Goal: Browse casually: Explore the website without a specific task or goal

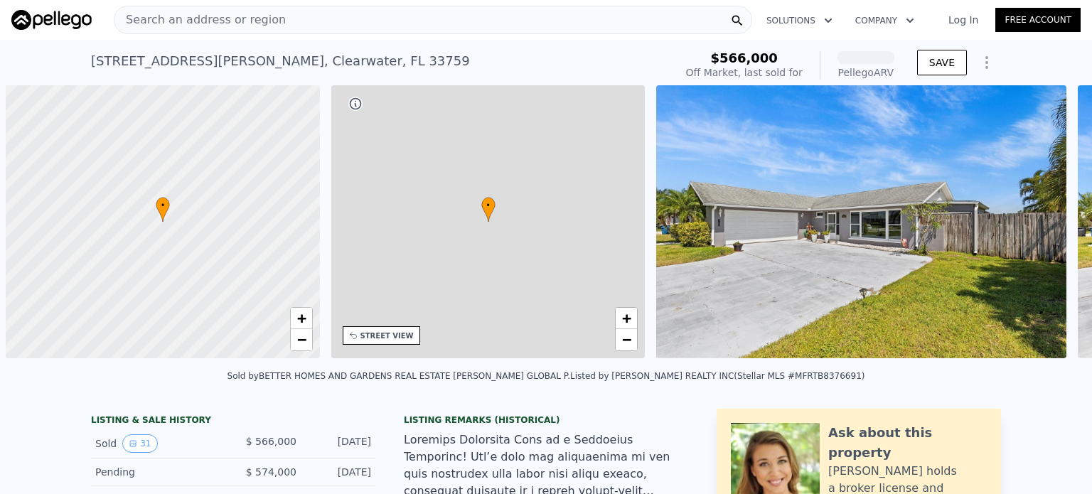
scroll to position [0, 6]
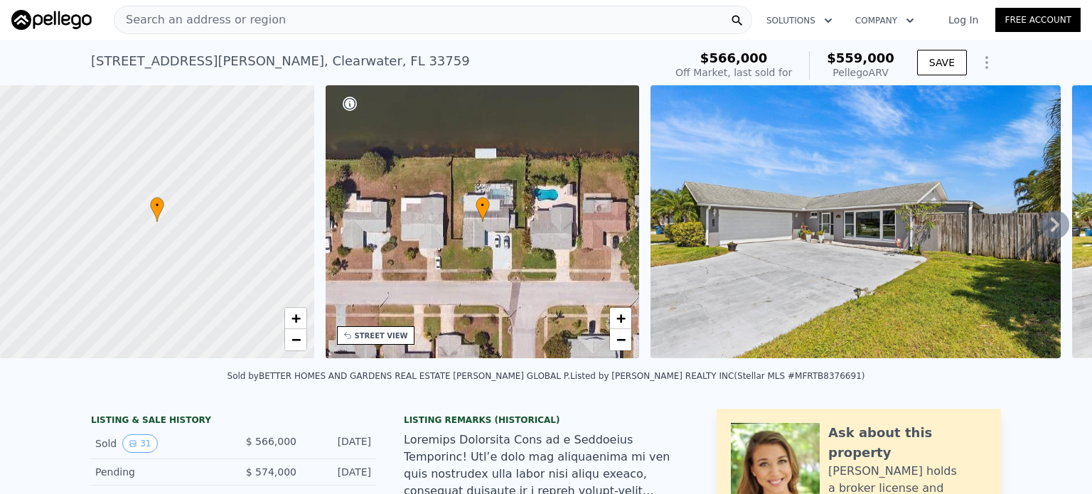
click at [1058, 220] on icon at bounding box center [1055, 224] width 28 height 28
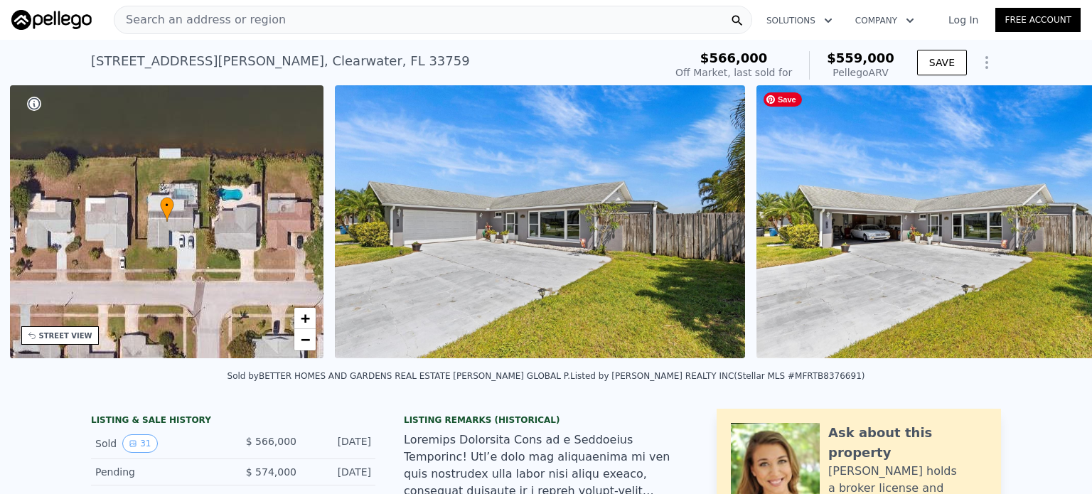
scroll to position [0, 331]
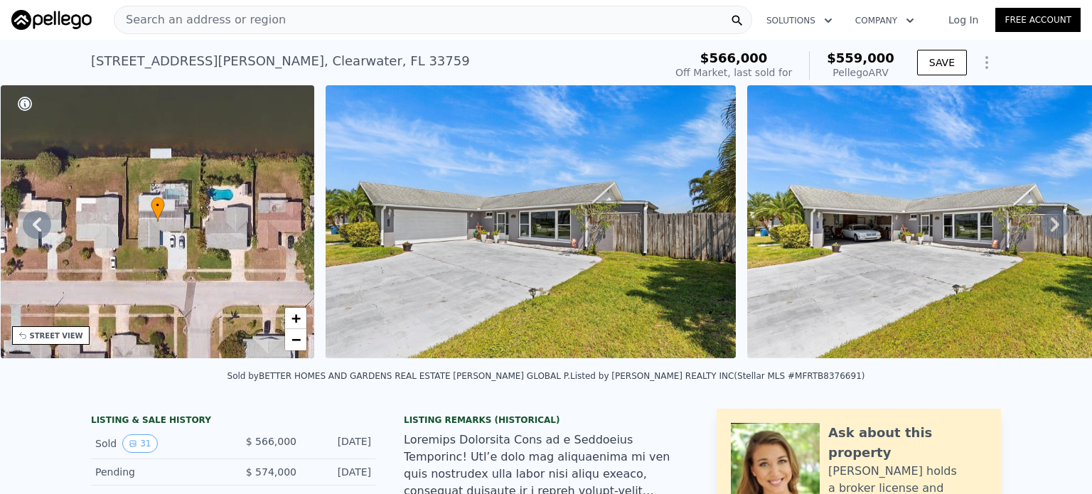
click at [1056, 221] on icon at bounding box center [1055, 225] width 9 height 14
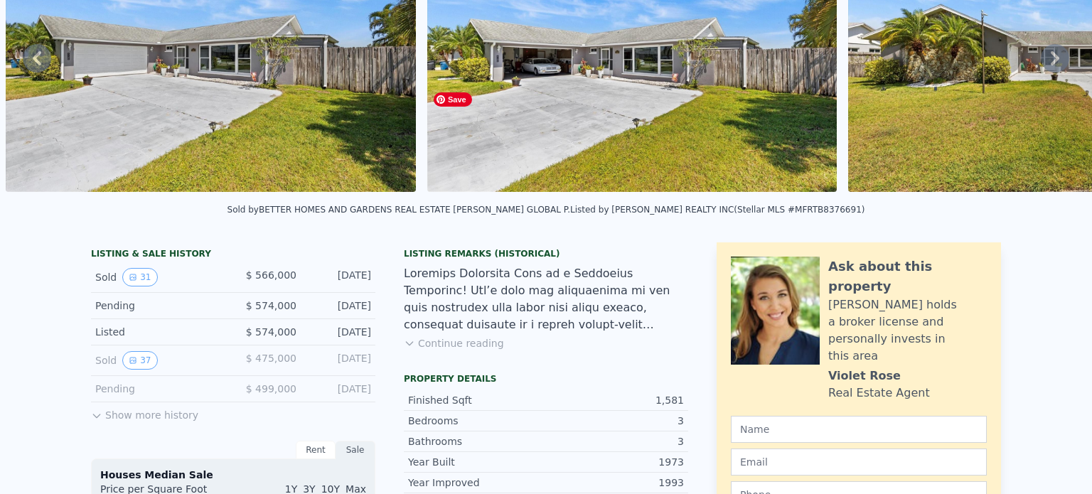
scroll to position [0, 0]
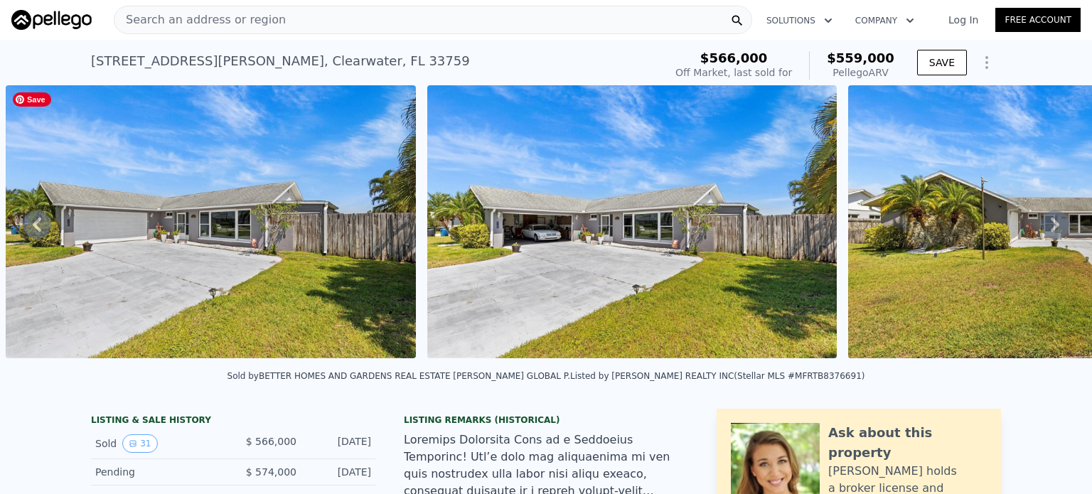
click at [138, 232] on img at bounding box center [210, 221] width 409 height 273
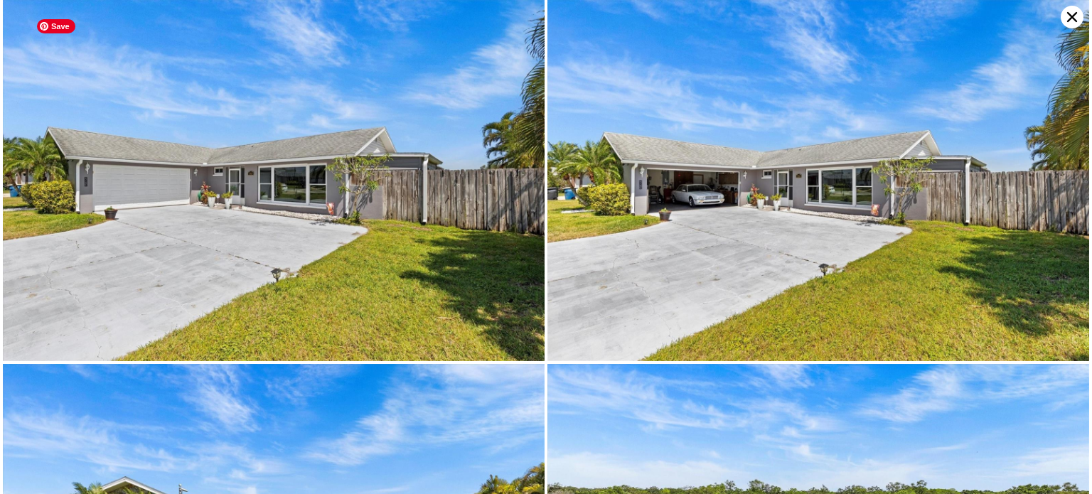
click at [138, 232] on img at bounding box center [274, 180] width 542 height 361
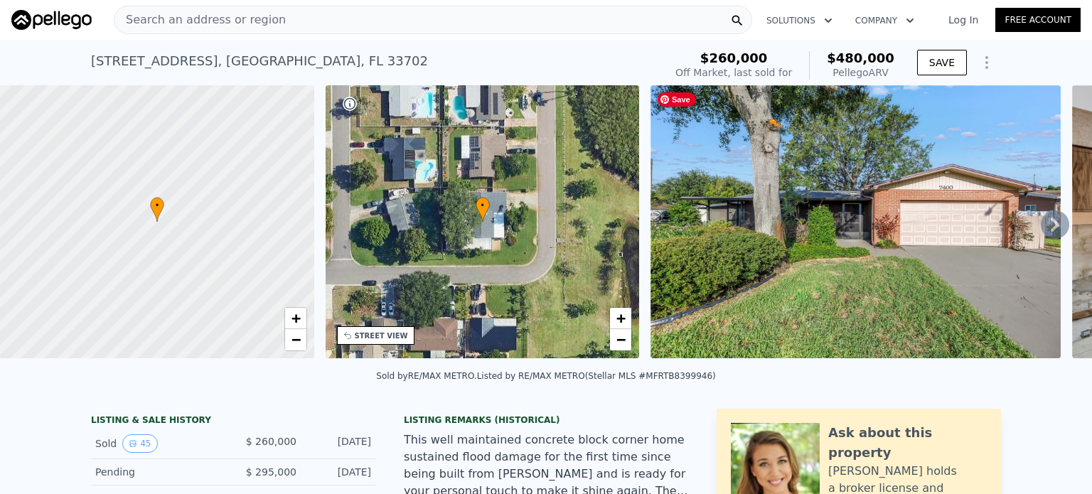
click at [876, 262] on img at bounding box center [854, 221] width 409 height 273
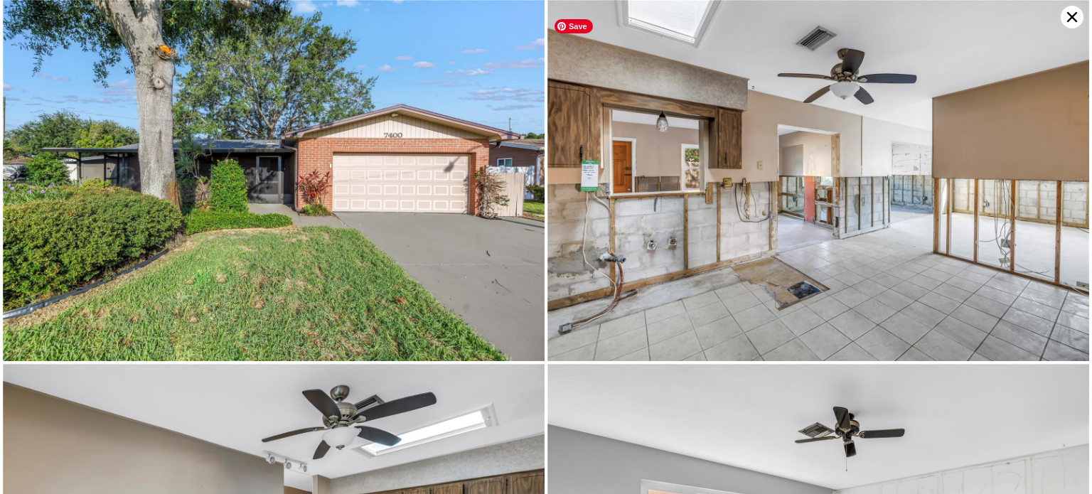
click at [876, 262] on img at bounding box center [818, 180] width 542 height 361
